Goal: Task Accomplishment & Management: Manage account settings

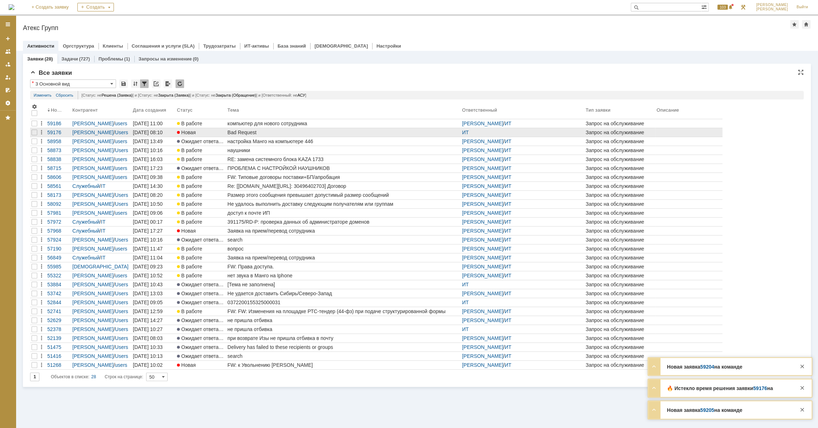
click at [241, 133] on div "Bad Request" at bounding box center [343, 133] width 232 height 6
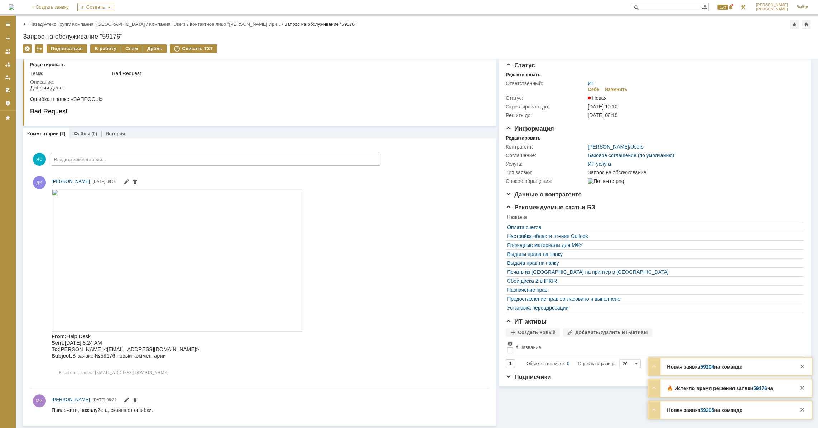
click at [123, 230] on img at bounding box center [177, 259] width 251 height 141
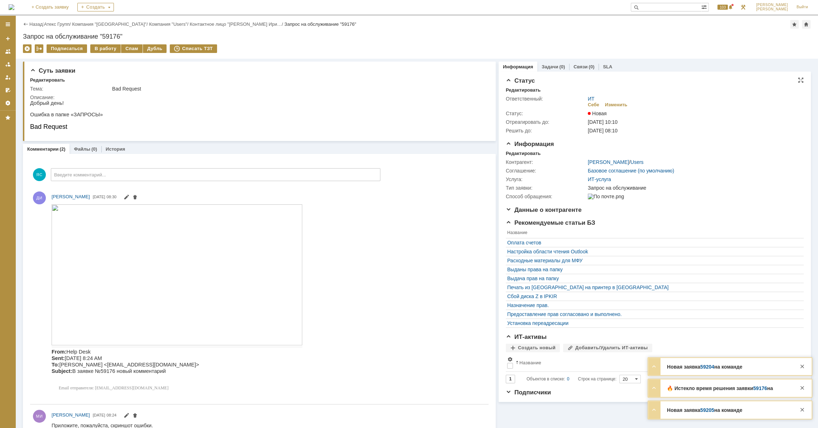
click at [610, 101] on div "ИТ Себе Изменить" at bounding box center [693, 102] width 212 height 13
click at [610, 104] on div "Изменить" at bounding box center [616, 105] width 23 height 6
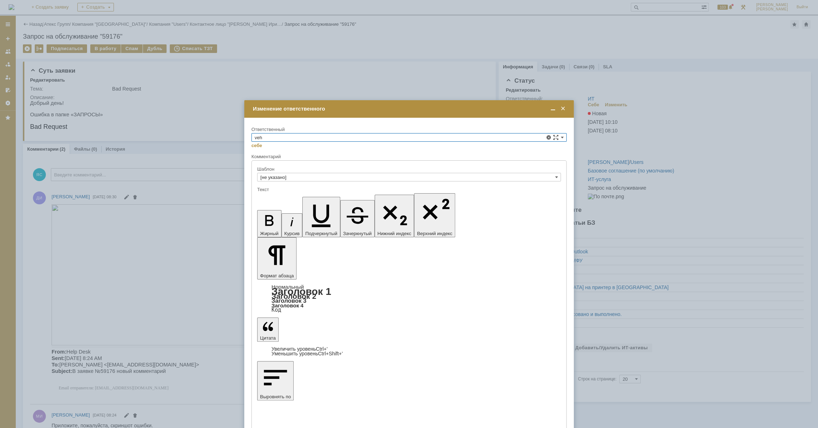
drag, startPoint x: 285, startPoint y: 139, endPoint x: 167, endPoint y: 132, distance: 118.3
click at [167, 132] on body "Идет загрузка, пожалуйста, подождите. На домашнюю + Создать заявку Создать 103 …" at bounding box center [409, 214] width 818 height 428
click at [283, 179] on span "[PERSON_NAME]" at bounding box center [409, 179] width 309 height 6
type input "[PERSON_NAME]"
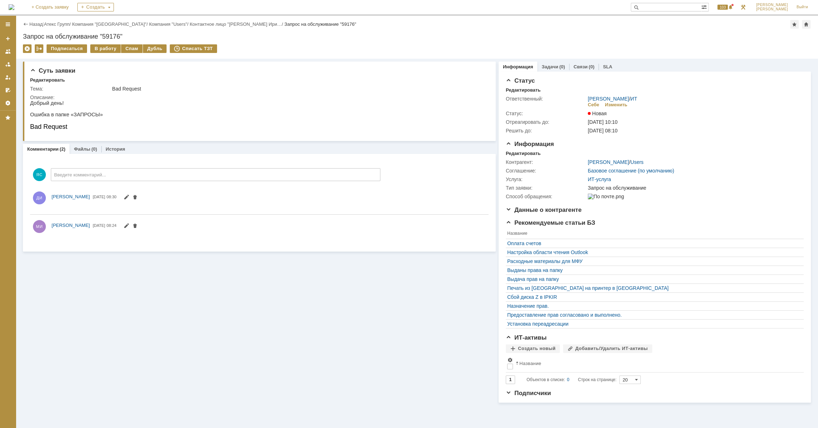
click at [64, 20] on div "Назад | Атекс Групп / Компания "Moscow" / Компания "Users" / Контактное лицо "[…" at bounding box center [417, 24] width 788 height 9
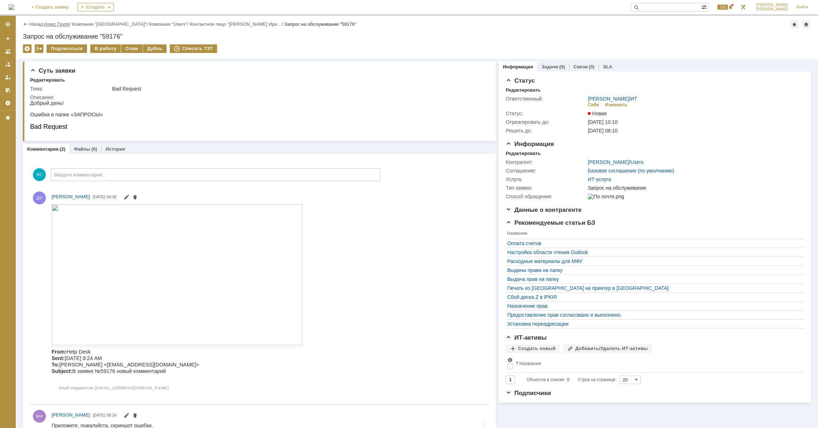
click at [63, 24] on link "Атекс Групп" at bounding box center [56, 23] width 25 height 5
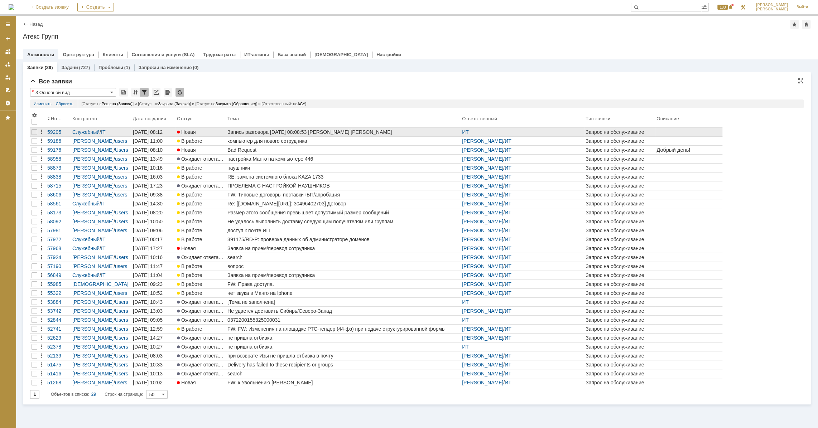
click at [265, 133] on div "Запись разговора [DATE] 08:08:53 [PERSON_NAME] [PERSON_NAME]" at bounding box center [343, 132] width 232 height 6
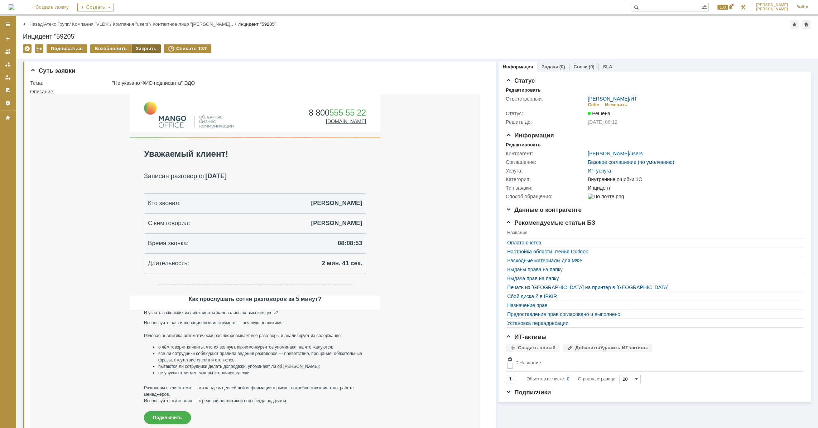
click at [133, 49] on div "Закрыть" at bounding box center [145, 48] width 29 height 9
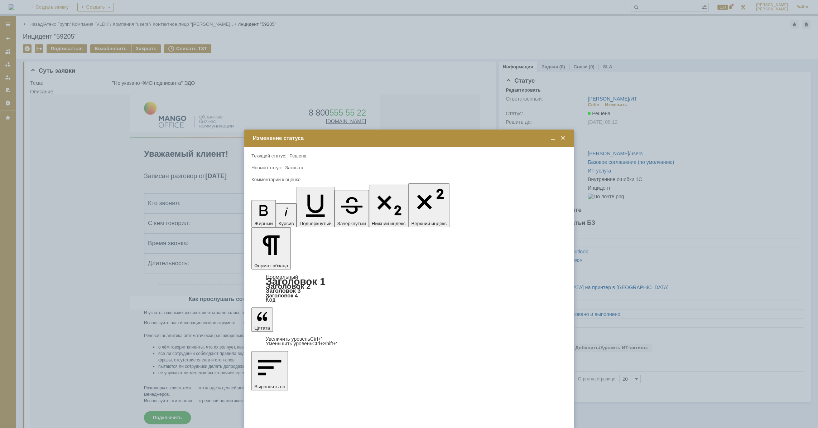
drag, startPoint x: 304, startPoint y: 286, endPoint x: 252, endPoint y: 134, distance: 160.1
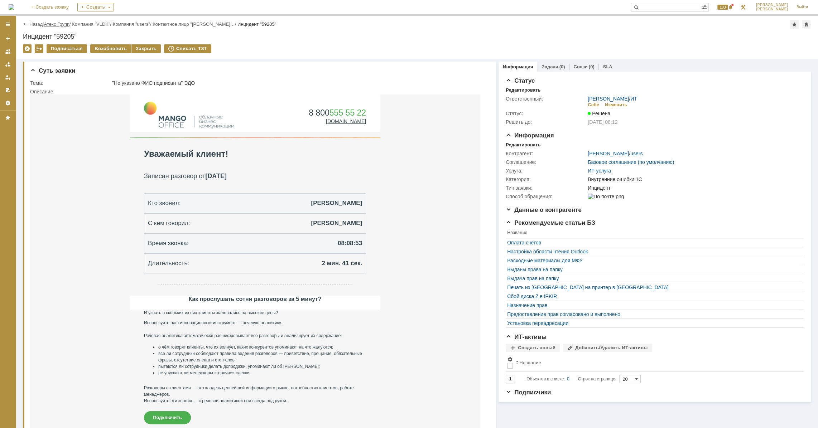
click at [56, 25] on link "Атекс Групп" at bounding box center [56, 23] width 25 height 5
